Goal: Task Accomplishment & Management: Complete application form

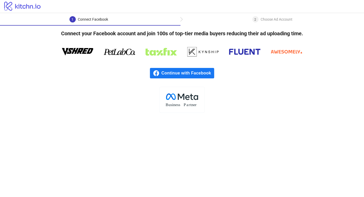
click at [260, 24] on div "2 Choose Ad Account" at bounding box center [273, 20] width 40 height 9
click at [266, 20] on div "Choose Ad Account" at bounding box center [277, 19] width 32 height 6
click at [185, 71] on span "Continue with Facebook" at bounding box center [188, 73] width 53 height 10
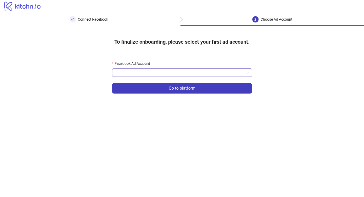
click at [203, 76] on input "Facebook Ad Account" at bounding box center [179, 73] width 129 height 8
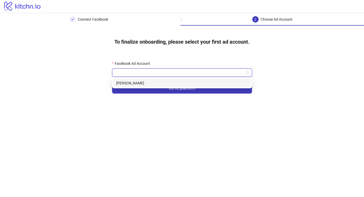
click at [185, 82] on div "[PERSON_NAME]" at bounding box center [182, 83] width 132 height 6
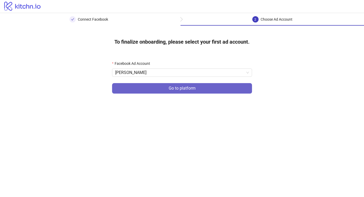
click at [182, 89] on span "Go to platform" at bounding box center [182, 88] width 27 height 5
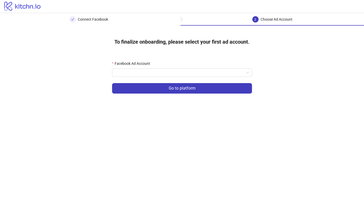
click at [184, 67] on div "Facebook Ad Account" at bounding box center [182, 65] width 140 height 8
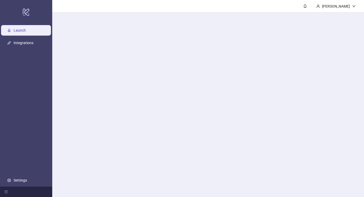
click at [183, 69] on main "[PERSON_NAME]" at bounding box center [208, 98] width 312 height 197
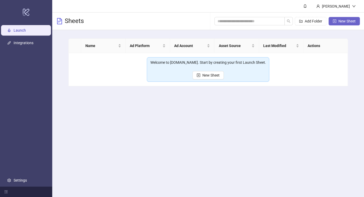
click at [336, 21] on button "New Sheet" at bounding box center [344, 21] width 31 height 8
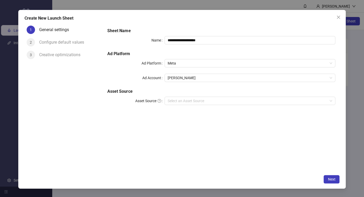
click at [184, 96] on div "**********" at bounding box center [221, 70] width 232 height 88
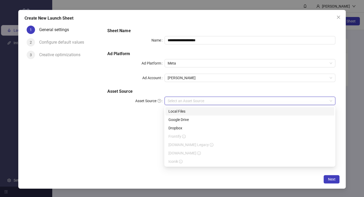
click at [185, 99] on input "Asset Source" at bounding box center [248, 101] width 160 height 8
click at [185, 113] on div "Local Files" at bounding box center [250, 111] width 163 height 6
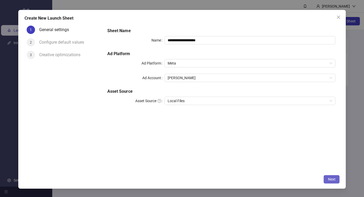
click at [331, 181] on span "Next" at bounding box center [332, 179] width 8 height 4
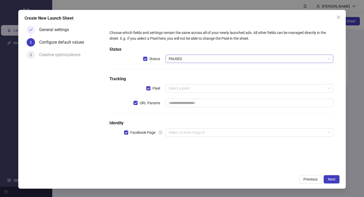
click at [198, 58] on span "PAUSED" at bounding box center [250, 59] width 162 height 8
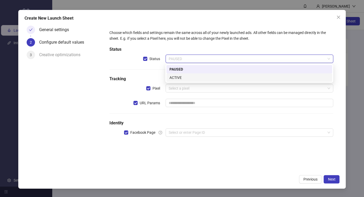
click at [193, 78] on div "ACTIVE" at bounding box center [250, 78] width 160 height 6
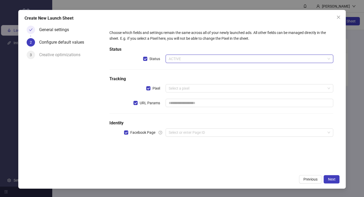
click at [200, 61] on span "ACTIVE" at bounding box center [250, 59] width 162 height 8
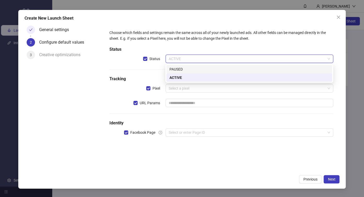
click at [195, 68] on div "PAUSED" at bounding box center [250, 69] width 160 height 6
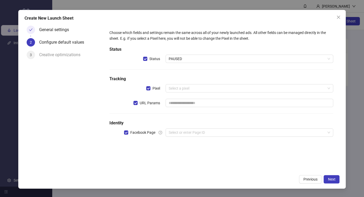
click at [191, 83] on div "Choose which fields and settings remain the same across all of your newly launc…" at bounding box center [221, 86] width 228 height 117
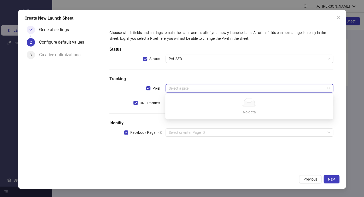
click at [191, 89] on input "search" at bounding box center [247, 88] width 157 height 8
click at [201, 80] on h5 "Tracking" at bounding box center [222, 79] width 224 height 6
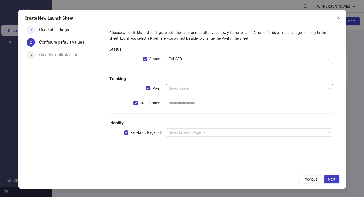
click at [193, 86] on input "search" at bounding box center [247, 88] width 157 height 8
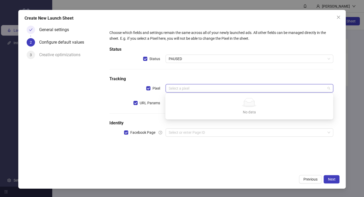
click at [204, 78] on h5 "Tracking" at bounding box center [222, 79] width 224 height 6
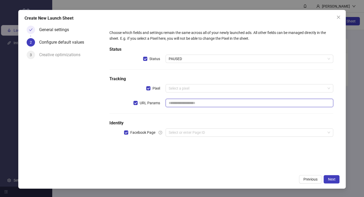
click at [198, 102] on input "text" at bounding box center [250, 103] width 168 height 8
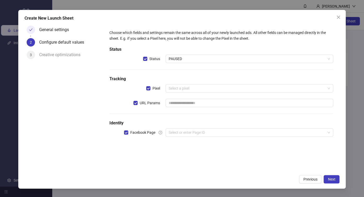
click at [198, 94] on div "Choose which fields and settings remain the same across all of your newly launc…" at bounding box center [221, 86] width 228 height 117
click at [198, 92] on div "Select a pixel" at bounding box center [250, 88] width 168 height 8
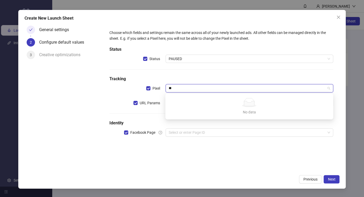
type input "**"
click at [161, 107] on div "Choose which fields and settings remain the same across all of your newly launc…" at bounding box center [221, 86] width 228 height 117
click at [178, 88] on input "search" at bounding box center [247, 88] width 157 height 8
click at [217, 70] on div "Choose which fields and settings remain the same across all of your newly launc…" at bounding box center [221, 86] width 228 height 117
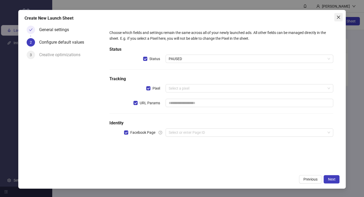
click at [341, 19] on span "Close" at bounding box center [339, 17] width 8 height 4
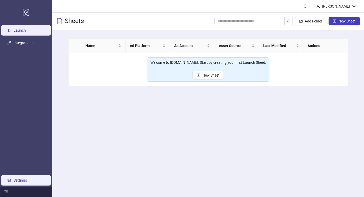
click at [15, 178] on link "Settings" at bounding box center [20, 180] width 13 height 4
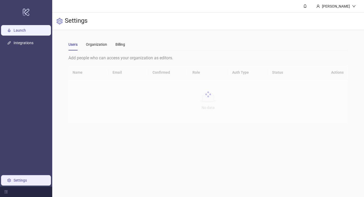
click at [26, 29] on link "Launch" at bounding box center [20, 30] width 12 height 4
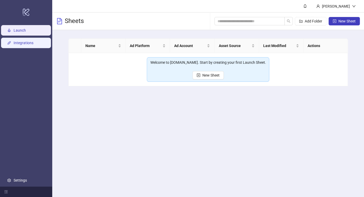
click at [32, 43] on link "Integrations" at bounding box center [24, 43] width 20 height 4
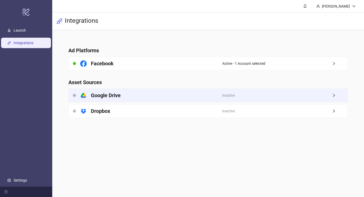
click at [228, 97] on span "Inactive" at bounding box center [228, 96] width 13 height 6
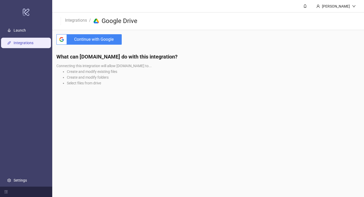
click at [113, 38] on span "Continue with Google" at bounding box center [95, 39] width 53 height 10
click at [93, 41] on span "Continue with Google" at bounding box center [95, 39] width 53 height 10
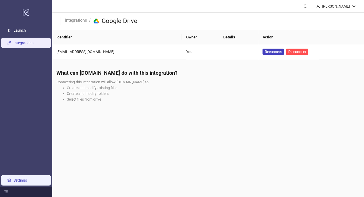
click at [18, 178] on link "Settings" at bounding box center [20, 180] width 13 height 4
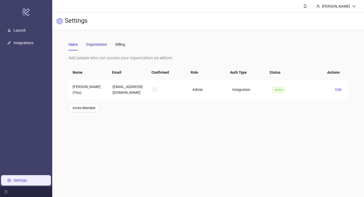
click at [100, 45] on div "Organization" at bounding box center [96, 45] width 21 height 6
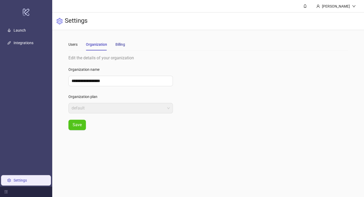
click at [116, 43] on div "Billing" at bounding box center [121, 45] width 10 height 6
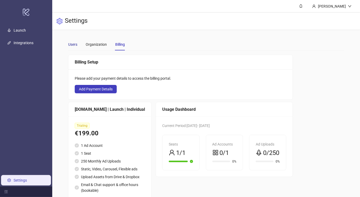
click at [75, 46] on div "Users" at bounding box center [72, 45] width 9 height 6
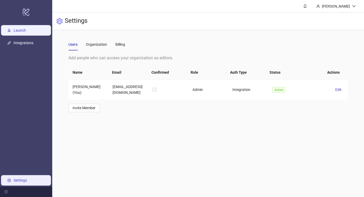
click at [26, 32] on link "Launch" at bounding box center [20, 30] width 12 height 4
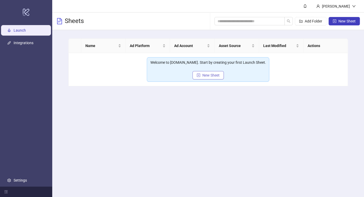
click at [210, 74] on span "New Sheet" at bounding box center [211, 75] width 17 height 4
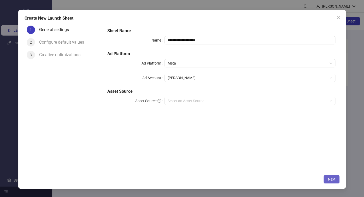
click at [331, 179] on span "Next" at bounding box center [332, 179] width 8 height 4
click at [203, 101] on input "Asset Source" at bounding box center [248, 101] width 160 height 8
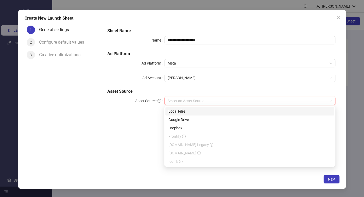
click at [176, 119] on div "Google Drive" at bounding box center [250, 120] width 163 height 6
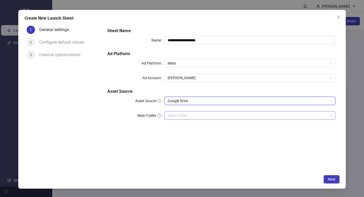
click at [191, 115] on input "Main Folder" at bounding box center [248, 116] width 160 height 8
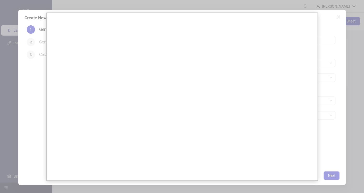
click at [328, 109] on div at bounding box center [182, 98] width 364 height 197
click at [328, 120] on div at bounding box center [182, 98] width 364 height 197
click at [319, 169] on div at bounding box center [182, 98] width 364 height 197
click at [319, 24] on div at bounding box center [182, 98] width 364 height 197
click at [41, 37] on div at bounding box center [182, 98] width 364 height 197
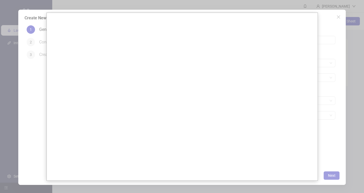
click at [36, 40] on div at bounding box center [182, 98] width 364 height 197
drag, startPoint x: 36, startPoint y: 40, endPoint x: 35, endPoint y: 68, distance: 27.7
click at [36, 41] on div at bounding box center [182, 98] width 364 height 197
click at [24, 110] on div at bounding box center [182, 98] width 364 height 197
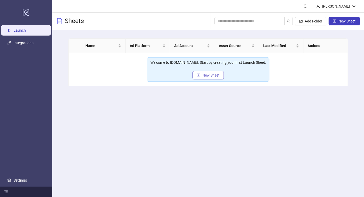
click at [209, 77] on span "New Sheet" at bounding box center [211, 75] width 17 height 4
type input "**********"
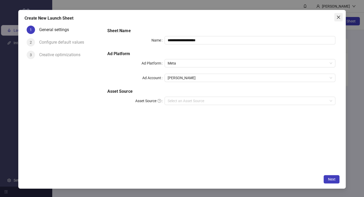
click at [337, 16] on icon "close" at bounding box center [339, 17] width 4 height 4
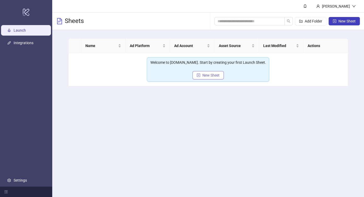
click at [204, 75] on span "New Sheet" at bounding box center [211, 75] width 17 height 4
type input "**********"
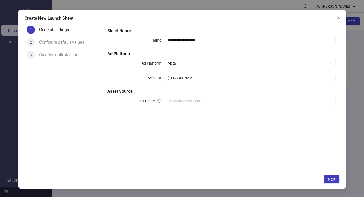
drag, startPoint x: 72, startPoint y: 41, endPoint x: 264, endPoint y: 129, distance: 211.7
click at [71, 41] on div "Configure default values" at bounding box center [63, 42] width 49 height 8
click at [230, 107] on div "**********" at bounding box center [221, 70] width 232 height 88
click at [231, 100] on input "Asset Source" at bounding box center [248, 101] width 160 height 8
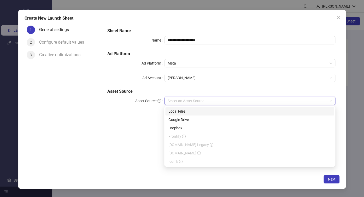
click at [210, 108] on div "Local Files" at bounding box center [250, 111] width 163 height 6
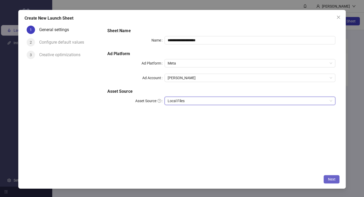
click at [328, 179] on span "Next" at bounding box center [332, 179] width 8 height 4
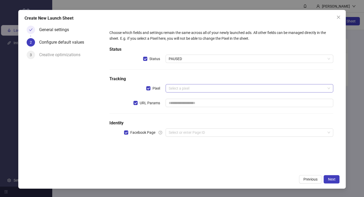
click at [195, 85] on input "search" at bounding box center [247, 88] width 157 height 8
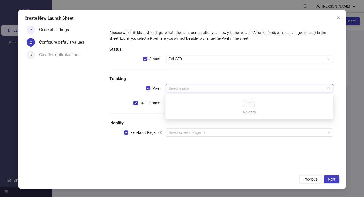
click at [193, 77] on h5 "Tracking" at bounding box center [222, 79] width 224 height 6
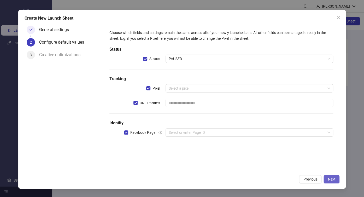
click at [333, 177] on span "Next" at bounding box center [332, 179] width 8 height 4
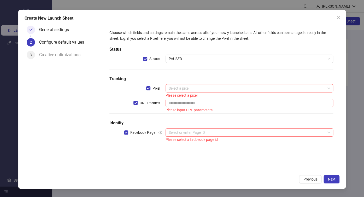
click at [196, 91] on input "search" at bounding box center [247, 88] width 157 height 8
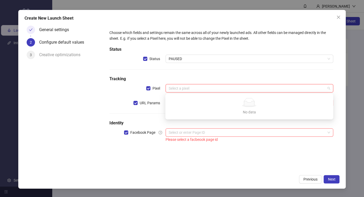
click at [179, 100] on div "No data" at bounding box center [250, 102] width 156 height 9
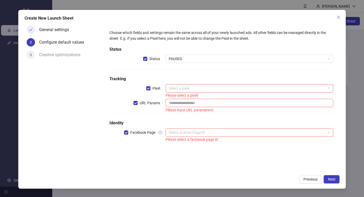
click at [158, 129] on label "Facebook Page" at bounding box center [145, 132] width 42 height 8
click at [196, 98] on div "Please select a pixel!" at bounding box center [250, 96] width 168 height 6
click at [198, 92] on div "Select a pixel" at bounding box center [250, 88] width 168 height 8
click at [232, 89] on input "search" at bounding box center [247, 88] width 157 height 8
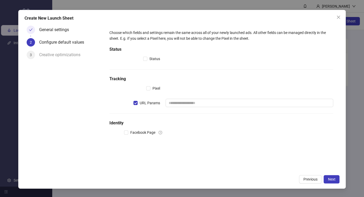
click at [135, 74] on div "Choose which fields and settings remain the same across all of your newly launc…" at bounding box center [221, 86] width 228 height 117
click at [151, 89] on span "Pixel" at bounding box center [157, 88] width 12 height 6
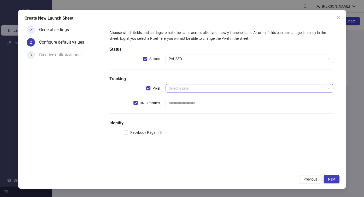
click at [180, 88] on input "search" at bounding box center [247, 88] width 157 height 8
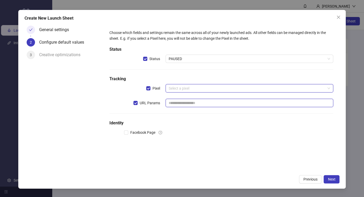
click at [176, 104] on input "text" at bounding box center [250, 103] width 168 height 8
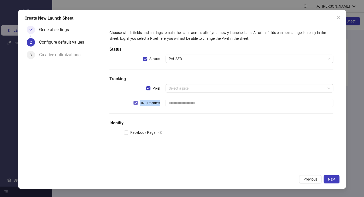
drag, startPoint x: 160, startPoint y: 101, endPoint x: 139, endPoint y: 104, distance: 20.8
click at [139, 104] on span "URL Params" at bounding box center [150, 103] width 25 height 6
copy span "URL Params"
drag, startPoint x: 130, startPoint y: 131, endPoint x: 156, endPoint y: 130, distance: 25.9
click at [156, 130] on span "Facebook Page" at bounding box center [142, 133] width 29 height 6
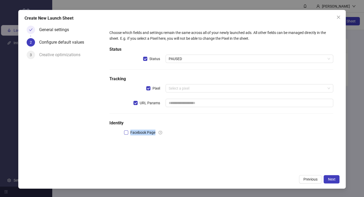
copy span "Facebook Page"
click at [198, 135] on div at bounding box center [250, 132] width 168 height 8
click at [134, 133] on span "Facebook Page" at bounding box center [142, 133] width 29 height 6
click at [176, 131] on input "search" at bounding box center [247, 133] width 157 height 8
click at [144, 61] on label "Status" at bounding box center [152, 59] width 19 height 6
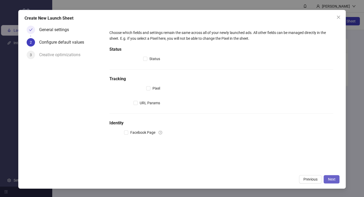
click at [334, 179] on span "Next" at bounding box center [332, 179] width 8 height 4
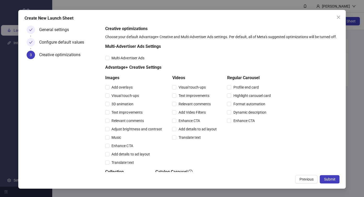
click at [54, 44] on div "Configure default values" at bounding box center [63, 42] width 49 height 8
click at [308, 184] on div "Create New Launch Sheet General settings Configure default values 3 Creative op…" at bounding box center [182, 99] width 328 height 179
click at [309, 180] on span "Previous" at bounding box center [307, 179] width 14 height 4
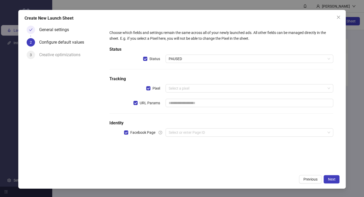
click at [62, 32] on div "General settings" at bounding box center [56, 30] width 34 height 8
click at [59, 27] on div "General settings" at bounding box center [56, 30] width 34 height 8
click at [300, 176] on button "Previous" at bounding box center [310, 179] width 22 height 8
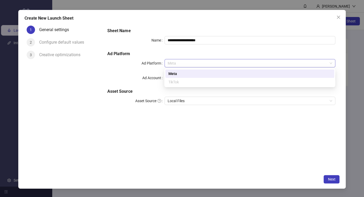
click at [225, 65] on span "Meta" at bounding box center [250, 63] width 165 height 8
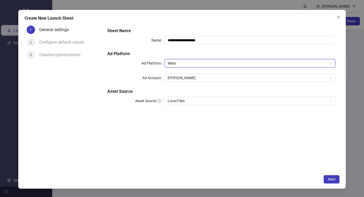
click at [225, 65] on span "Meta" at bounding box center [250, 63] width 165 height 8
click at [184, 77] on span "[PERSON_NAME]" at bounding box center [250, 78] width 165 height 8
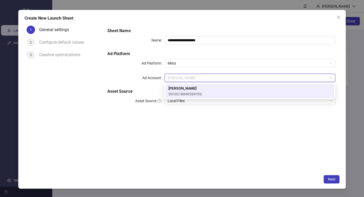
click at [147, 89] on h5 "Asset Source" at bounding box center [221, 91] width 228 height 6
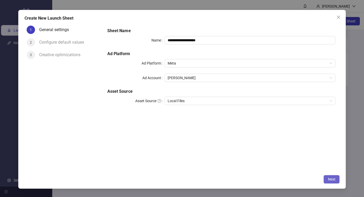
click at [327, 176] on button "Next" at bounding box center [332, 179] width 16 height 8
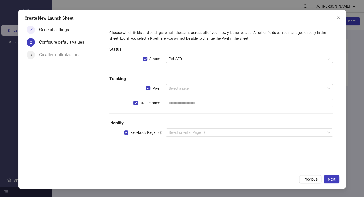
click at [55, 31] on div "General settings" at bounding box center [56, 30] width 34 height 8
click at [309, 179] on span "Previous" at bounding box center [310, 179] width 14 height 4
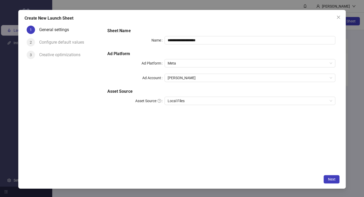
click at [50, 39] on div "Configure default values" at bounding box center [63, 42] width 49 height 8
click at [61, 43] on div "Configure default values" at bounding box center [63, 42] width 49 height 8
click at [341, 178] on div "**********" at bounding box center [182, 99] width 328 height 179
click at [339, 179] on button "Next" at bounding box center [332, 179] width 16 height 8
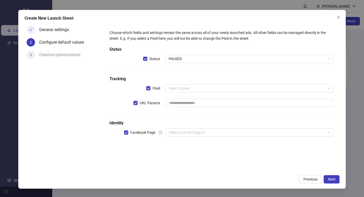
click at [111, 32] on div "Choose which fields and settings remain the same across all of your newly launc…" at bounding box center [222, 36] width 224 height 12
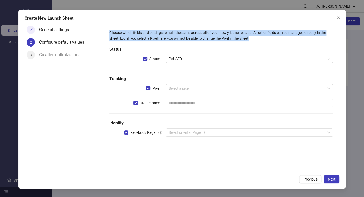
drag, startPoint x: 110, startPoint y: 32, endPoint x: 258, endPoint y: 39, distance: 148.1
click at [258, 39] on div "Choose which fields and settings remain the same across all of your newly launc…" at bounding box center [222, 36] width 224 height 12
copy div "Choose which fields and settings remain the same across all of your newly launc…"
click at [330, 178] on span "Next" at bounding box center [332, 179] width 8 height 4
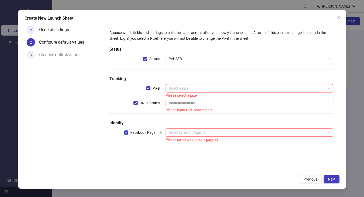
click at [147, 84] on label "Pixel" at bounding box center [155, 88] width 19 height 8
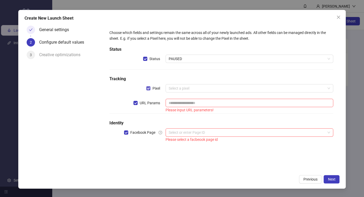
click at [151, 88] on span "Pixel" at bounding box center [157, 88] width 12 height 6
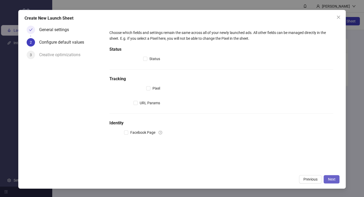
click at [332, 176] on button "Next" at bounding box center [332, 179] width 16 height 8
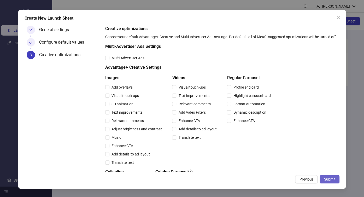
click at [334, 177] on span "Submit" at bounding box center [330, 179] width 12 height 4
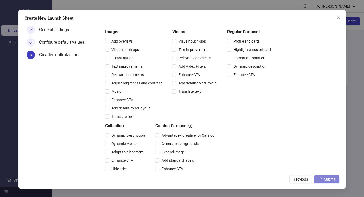
scroll to position [124, 0]
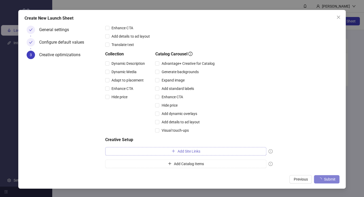
click at [205, 150] on button "Add Site Links" at bounding box center [185, 151] width 161 height 8
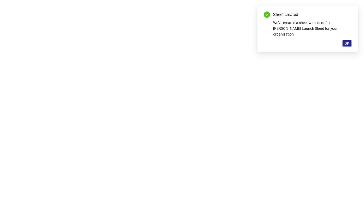
click at [345, 40] on button "OK" at bounding box center [347, 43] width 9 height 6
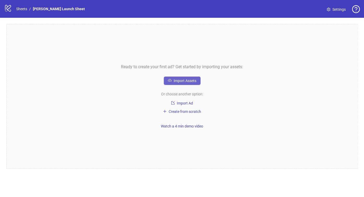
click at [175, 80] on span "Import Assets" at bounding box center [185, 81] width 23 height 4
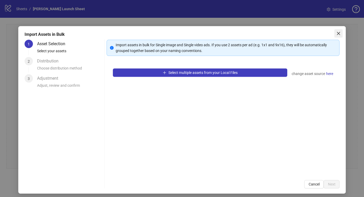
click at [337, 32] on icon "close" at bounding box center [339, 33] width 4 height 4
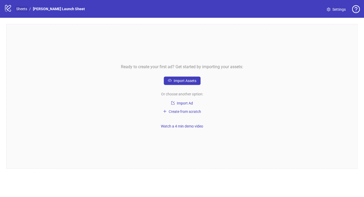
click at [18, 9] on link "Sheets" at bounding box center [21, 9] width 13 height 6
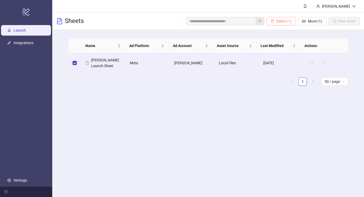
click at [291, 23] on span "Delete (1)" at bounding box center [284, 21] width 15 height 4
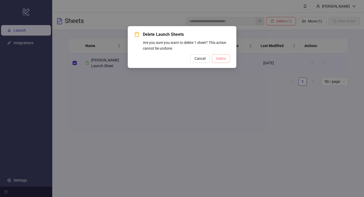
click at [222, 60] on span "Delete" at bounding box center [221, 58] width 10 height 4
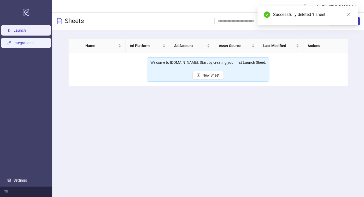
click at [24, 44] on link "Integrations" at bounding box center [24, 43] width 20 height 4
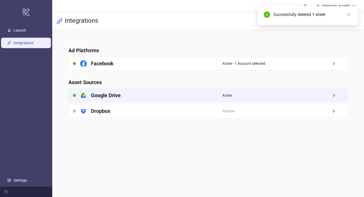
click at [301, 94] on div "Active" at bounding box center [285, 95] width 126 height 13
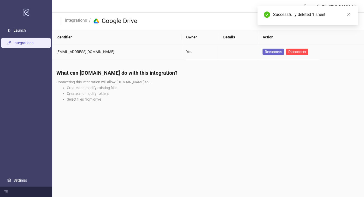
click at [267, 52] on span "Reconnect" at bounding box center [273, 52] width 17 height 4
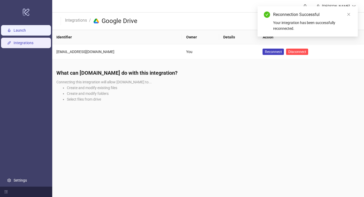
click at [26, 31] on link "Launch" at bounding box center [20, 30] width 12 height 4
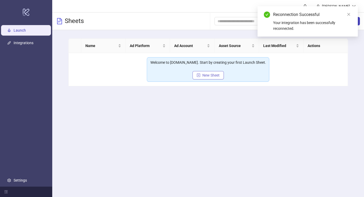
click at [208, 78] on button "New Sheet" at bounding box center [208, 75] width 31 height 8
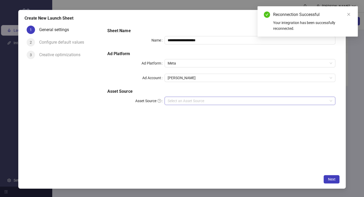
click at [196, 98] on input "Asset Source" at bounding box center [248, 101] width 160 height 8
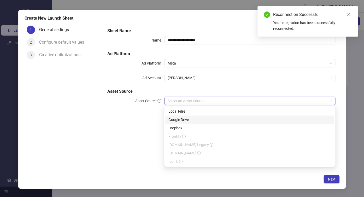
click at [191, 120] on div "Google Drive" at bounding box center [250, 120] width 163 height 6
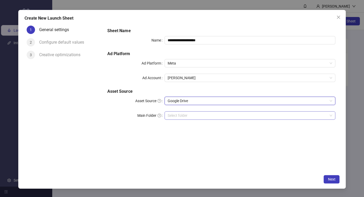
click at [199, 113] on input "Main Folder" at bounding box center [248, 116] width 160 height 8
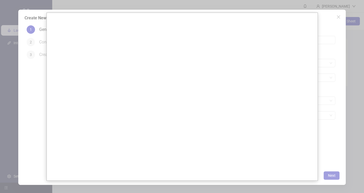
click at [328, 176] on div at bounding box center [182, 98] width 364 height 197
click at [324, 177] on div at bounding box center [182, 98] width 364 height 197
drag, startPoint x: 38, startPoint y: 127, endPoint x: 31, endPoint y: 128, distance: 7.2
click at [32, 128] on div at bounding box center [182, 98] width 364 height 197
click at [21, 130] on div at bounding box center [182, 98] width 364 height 197
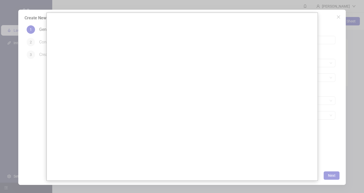
click at [331, 24] on div at bounding box center [182, 98] width 364 height 197
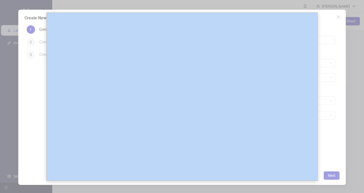
click at [331, 24] on div at bounding box center [182, 98] width 364 height 197
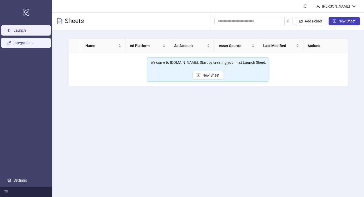
click at [31, 42] on link "Integrations" at bounding box center [24, 43] width 20 height 4
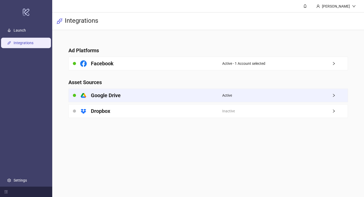
click at [323, 94] on div "Active" at bounding box center [285, 95] width 126 height 13
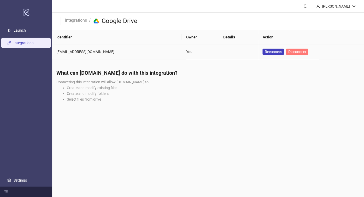
click at [288, 52] on span "Disconnect" at bounding box center [297, 52] width 18 height 4
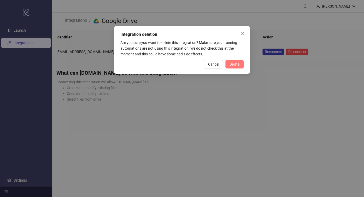
click at [237, 67] on button "Delete" at bounding box center [235, 64] width 18 height 8
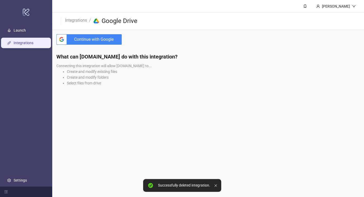
click at [101, 39] on span "Continue with Google" at bounding box center [95, 39] width 53 height 10
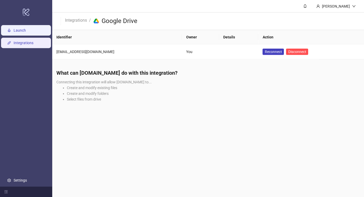
click at [26, 28] on link "Launch" at bounding box center [20, 30] width 12 height 4
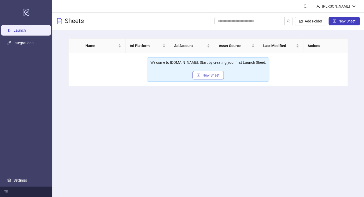
click at [210, 74] on span "New Sheet" at bounding box center [211, 75] width 17 height 4
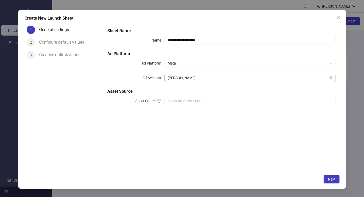
click at [216, 82] on span "[PERSON_NAME]" at bounding box center [250, 78] width 165 height 8
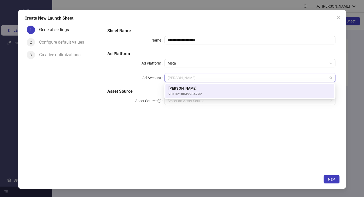
click at [213, 92] on div "[PERSON_NAME] 2010218049284792" at bounding box center [250, 91] width 163 height 12
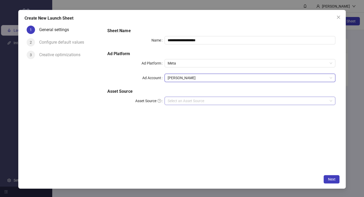
click at [211, 99] on input "Asset Source" at bounding box center [248, 101] width 160 height 8
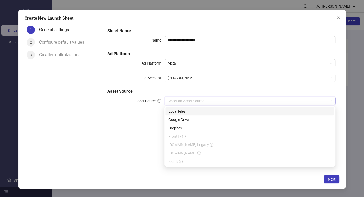
click at [202, 112] on div "Local Files" at bounding box center [250, 111] width 163 height 6
click at [252, 98] on span "Local Files" at bounding box center [250, 101] width 165 height 8
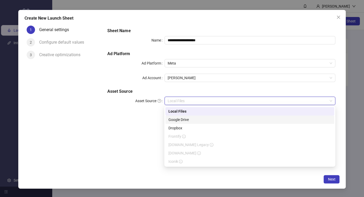
click at [222, 118] on div "Google Drive" at bounding box center [250, 120] width 163 height 6
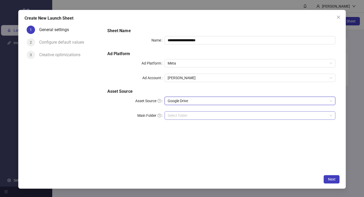
click at [211, 115] on input "Main Folder" at bounding box center [248, 116] width 160 height 8
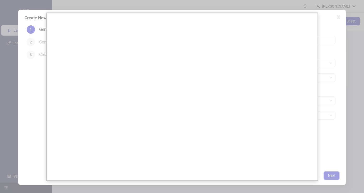
click at [358, 135] on div at bounding box center [182, 98] width 364 height 197
click at [360, 166] on div at bounding box center [182, 98] width 364 height 197
click at [336, 175] on div at bounding box center [182, 98] width 364 height 197
drag, startPoint x: 335, startPoint y: 172, endPoint x: 332, endPoint y: 140, distance: 31.7
click at [334, 168] on div at bounding box center [182, 98] width 364 height 197
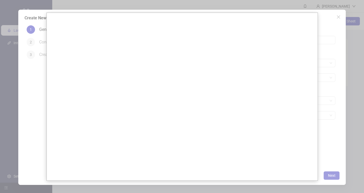
click at [342, 18] on div at bounding box center [182, 98] width 364 height 197
click at [336, 14] on div at bounding box center [182, 98] width 364 height 197
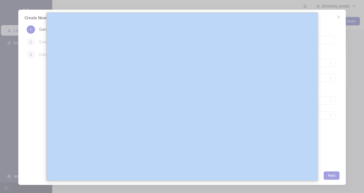
click at [336, 14] on div at bounding box center [182, 98] width 364 height 197
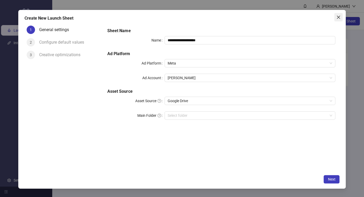
click at [338, 14] on button "Close" at bounding box center [339, 17] width 8 height 8
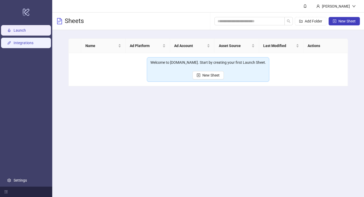
click at [19, 45] on link "Integrations" at bounding box center [24, 43] width 20 height 4
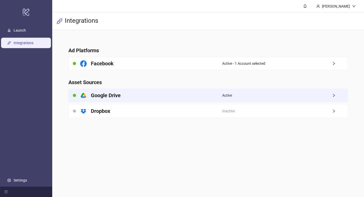
click at [153, 96] on div "platform/google_drive Google Drive" at bounding box center [145, 95] width 153 height 13
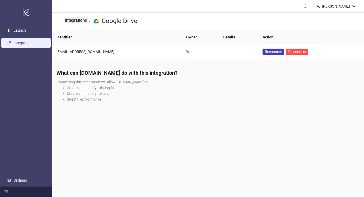
click at [83, 21] on link "Integrations" at bounding box center [76, 20] width 24 height 6
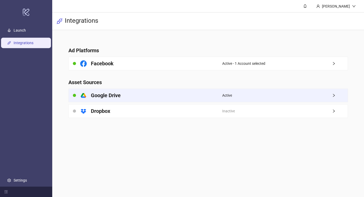
click at [238, 96] on div "Active" at bounding box center [285, 95] width 126 height 13
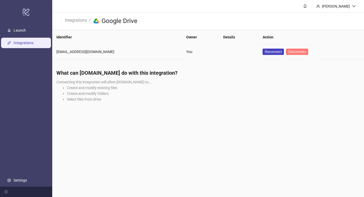
click at [288, 52] on span "Disconnect" at bounding box center [297, 52] width 18 height 4
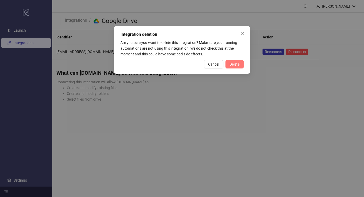
click at [231, 65] on span "Delete" at bounding box center [235, 64] width 10 height 4
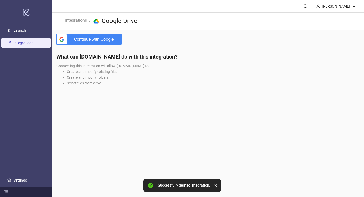
click at [98, 42] on span "Continue with Google" at bounding box center [95, 39] width 53 height 10
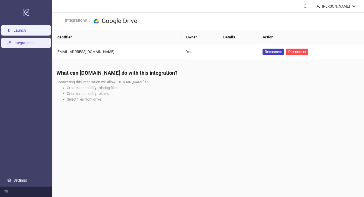
click at [26, 29] on link "Launch" at bounding box center [20, 30] width 12 height 4
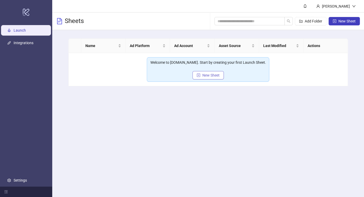
click at [205, 77] on span "New Sheet" at bounding box center [211, 75] width 17 height 4
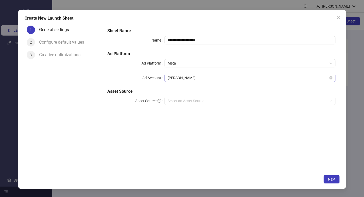
click at [200, 77] on span "[PERSON_NAME]" at bounding box center [250, 78] width 165 height 8
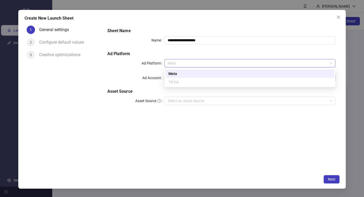
click at [197, 65] on span "Meta" at bounding box center [250, 63] width 165 height 8
click at [190, 76] on div "Meta" at bounding box center [250, 74] width 163 height 6
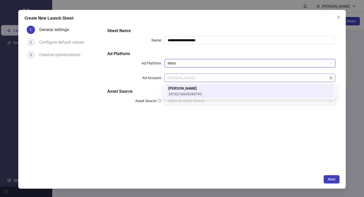
click at [193, 78] on span "[PERSON_NAME]" at bounding box center [250, 78] width 165 height 8
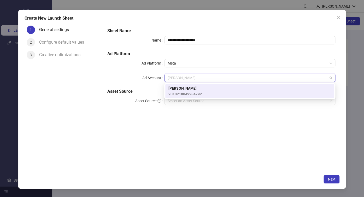
click at [191, 87] on span "[PERSON_NAME]" at bounding box center [185, 88] width 33 height 6
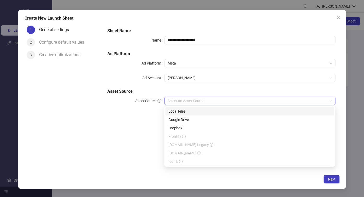
click at [193, 99] on input "Asset Source" at bounding box center [248, 101] width 160 height 8
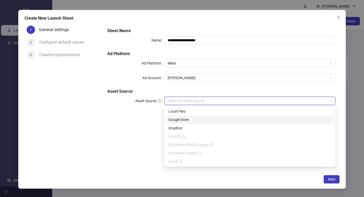
drag, startPoint x: 187, startPoint y: 110, endPoint x: 186, endPoint y: 118, distance: 7.8
click at [186, 118] on div "Local Files Google Drive Dropbox Frontify [DOMAIN_NAME] Legacy [DOMAIN_NAME] Ic…" at bounding box center [249, 136] width 169 height 59
click at [186, 118] on div "Google Drive" at bounding box center [250, 120] width 163 height 6
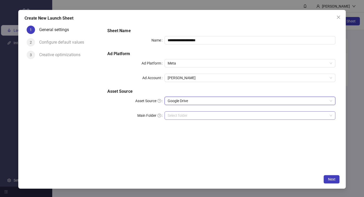
click at [191, 114] on input "Main Folder" at bounding box center [248, 116] width 160 height 8
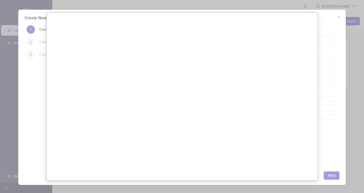
click at [324, 104] on div at bounding box center [182, 98] width 364 height 197
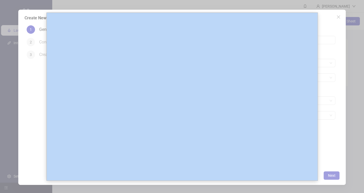
click at [324, 104] on div at bounding box center [182, 98] width 364 height 197
click at [336, 108] on div at bounding box center [182, 98] width 364 height 197
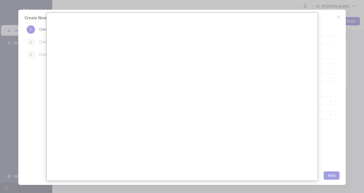
click at [337, 108] on div at bounding box center [182, 98] width 364 height 197
drag, startPoint x: 330, startPoint y: 125, endPoint x: 332, endPoint y: 132, distance: 6.8
click at [331, 130] on div at bounding box center [182, 98] width 364 height 197
click at [333, 135] on div at bounding box center [182, 98] width 364 height 197
click at [336, 144] on div at bounding box center [182, 98] width 364 height 197
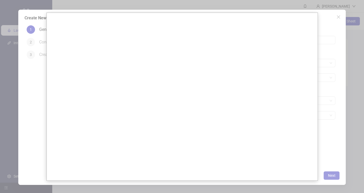
click at [329, 163] on div at bounding box center [182, 98] width 364 height 197
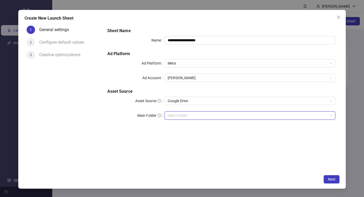
click at [180, 116] on input "Main Folder" at bounding box center [248, 116] width 160 height 8
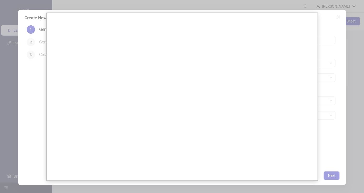
click at [332, 93] on div at bounding box center [182, 98] width 364 height 197
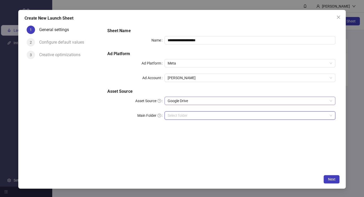
click at [195, 102] on span "Google Drive" at bounding box center [250, 101] width 165 height 8
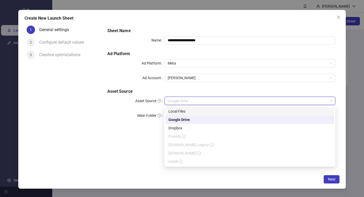
click at [187, 111] on div "Local Files" at bounding box center [250, 111] width 163 height 6
